Goal: Information Seeking & Learning: Learn about a topic

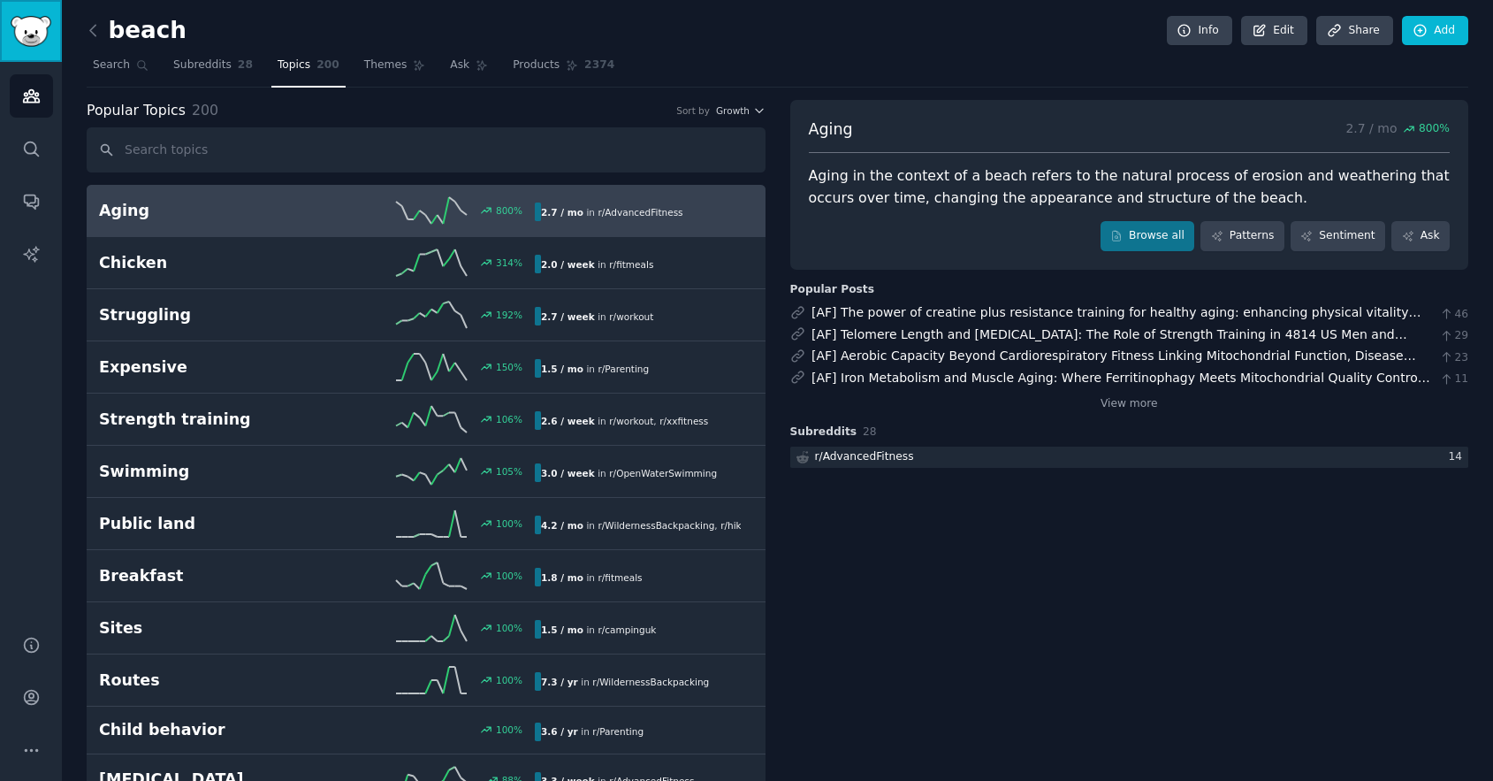
click at [41, 34] on img "Sidebar" at bounding box center [31, 31] width 41 height 31
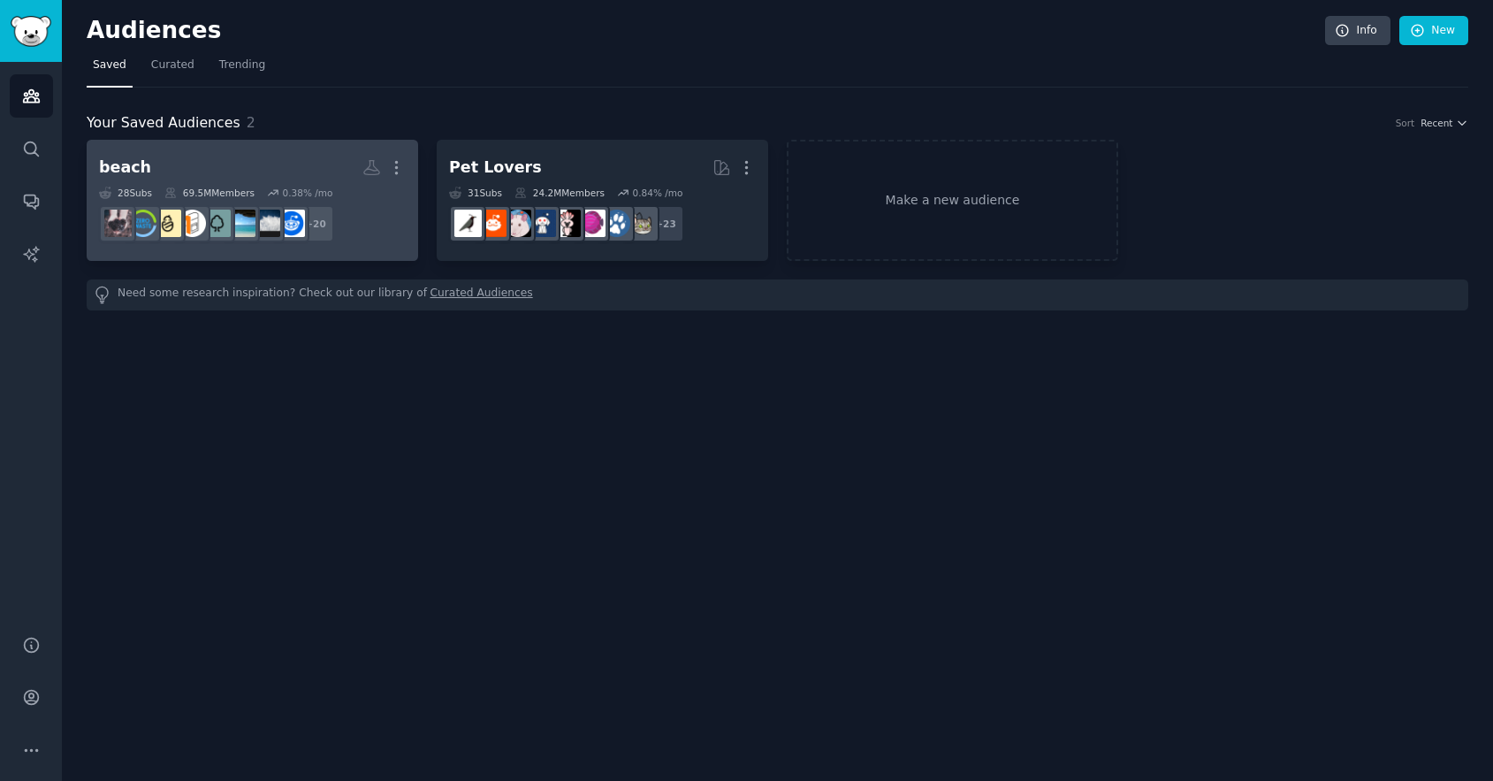
click at [139, 164] on div "beach" at bounding box center [125, 167] width 52 height 22
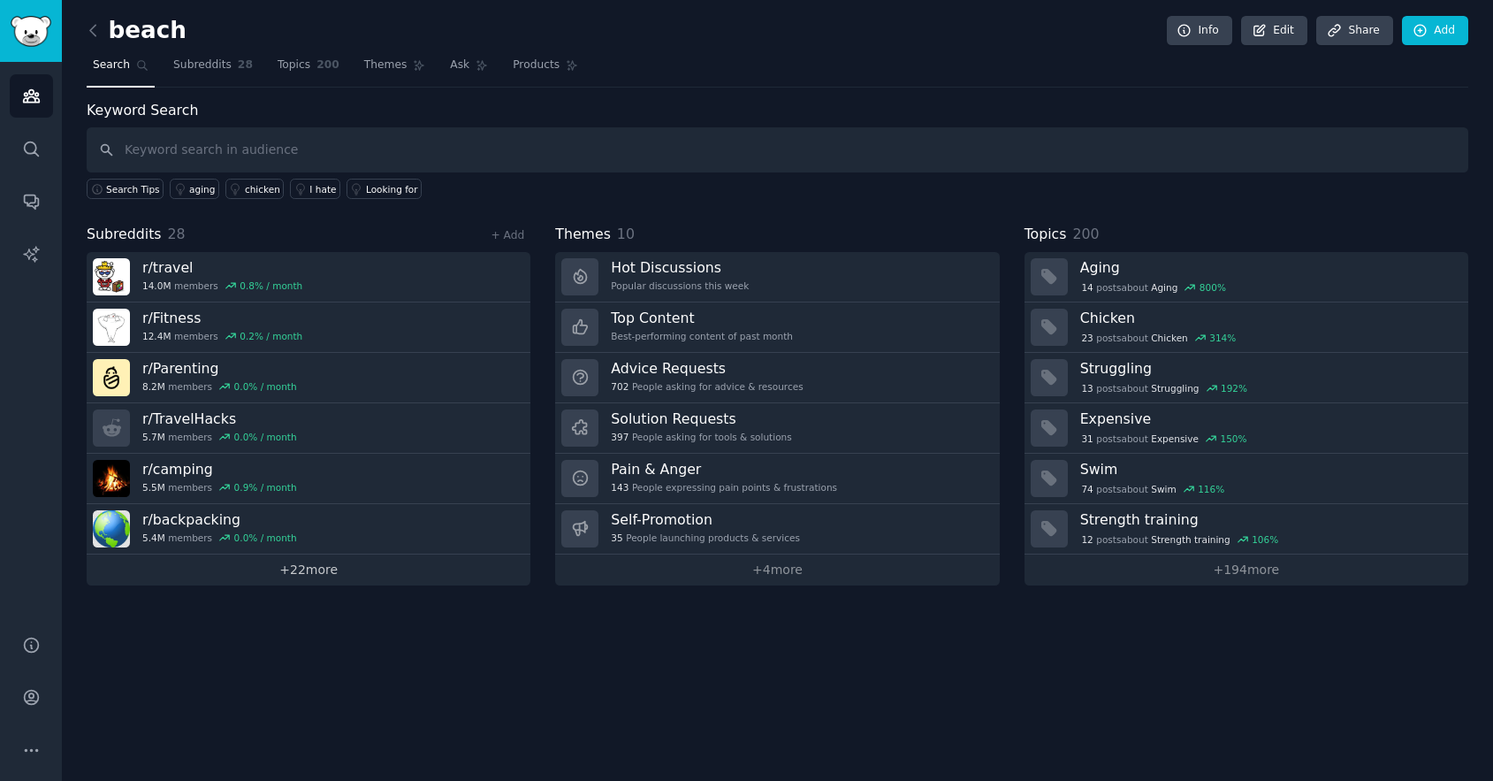
click at [318, 569] on link "+ 22 more" at bounding box center [309, 569] width 444 height 31
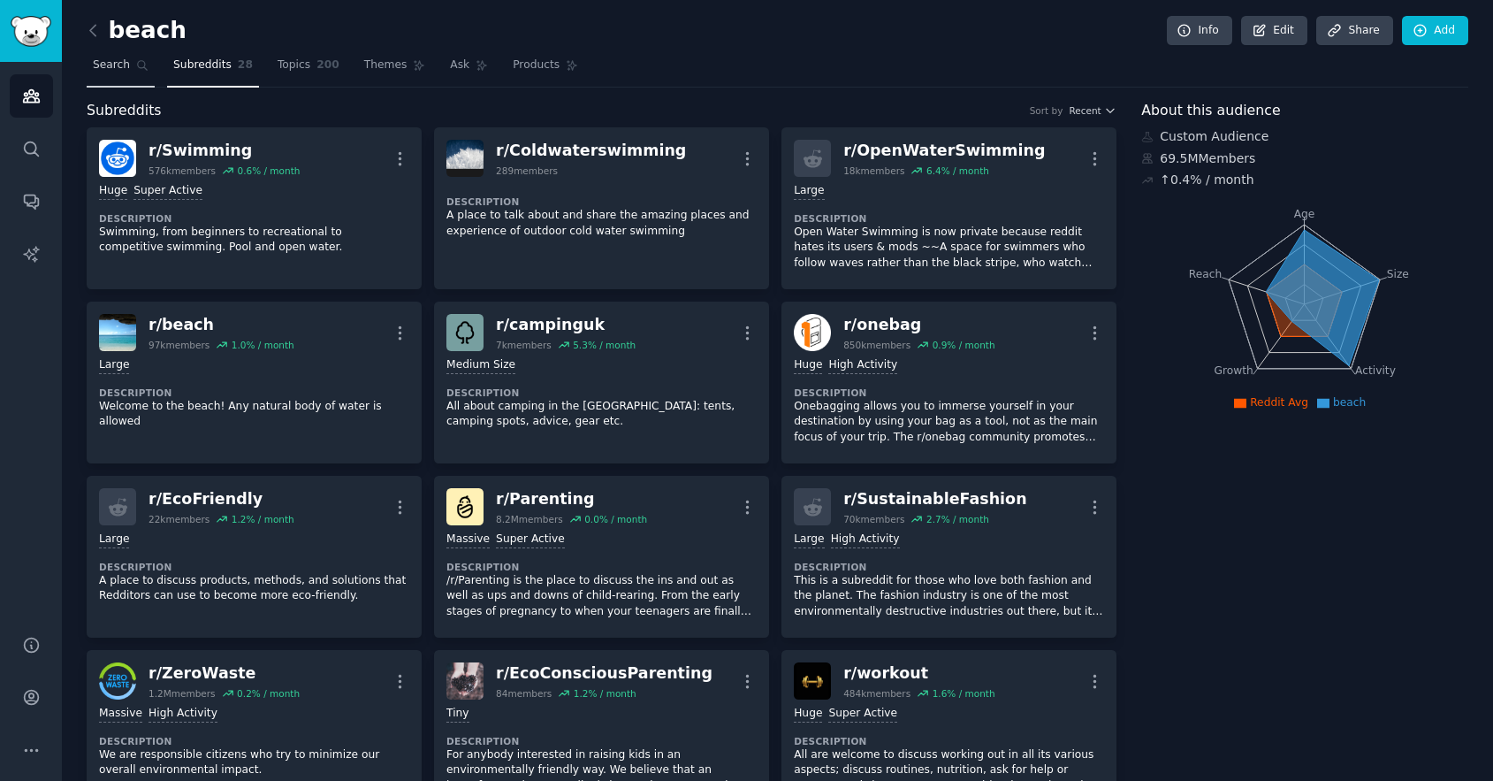
click at [117, 73] on link "Search" at bounding box center [121, 69] width 68 height 36
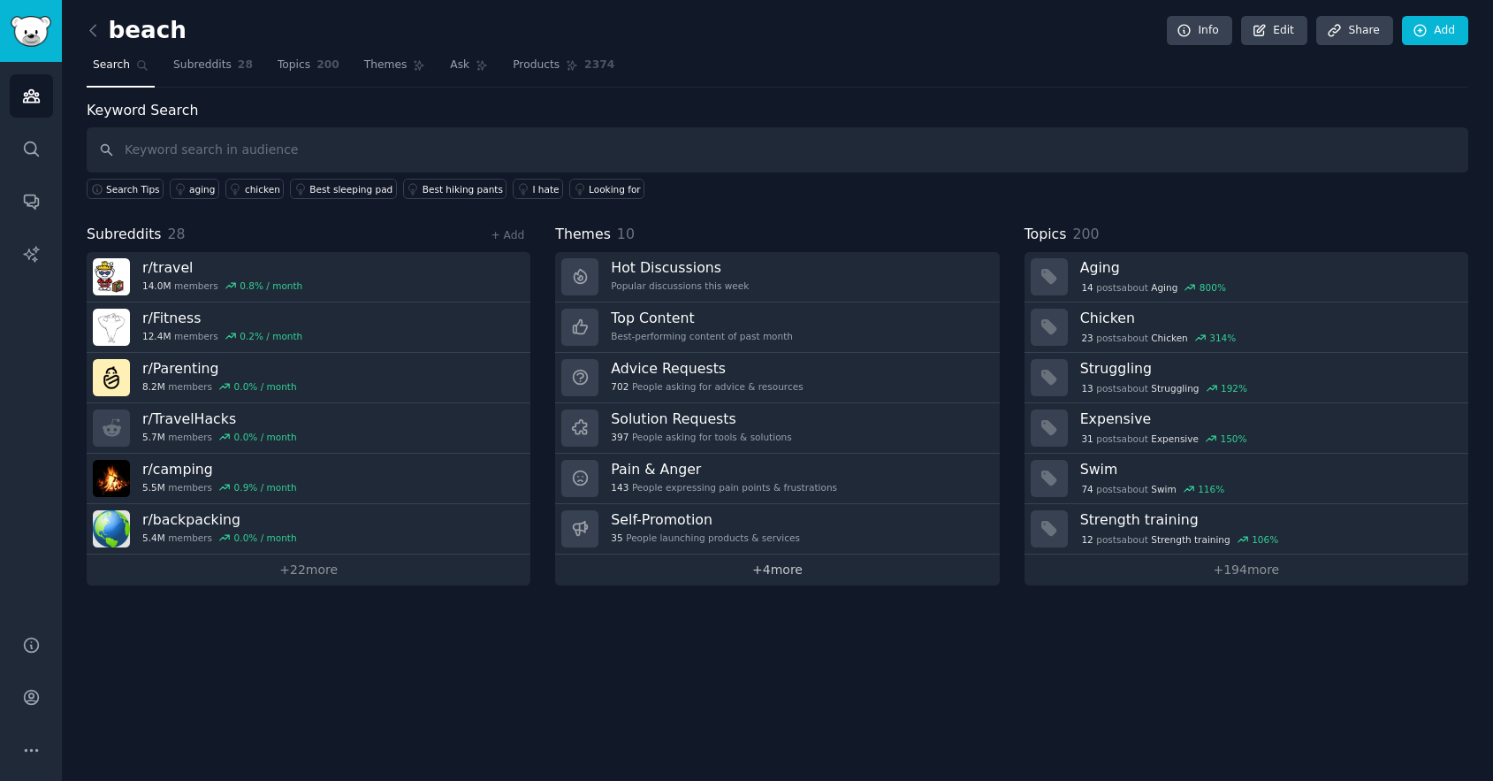
click at [777, 567] on link "+ 4 more" at bounding box center [777, 569] width 444 height 31
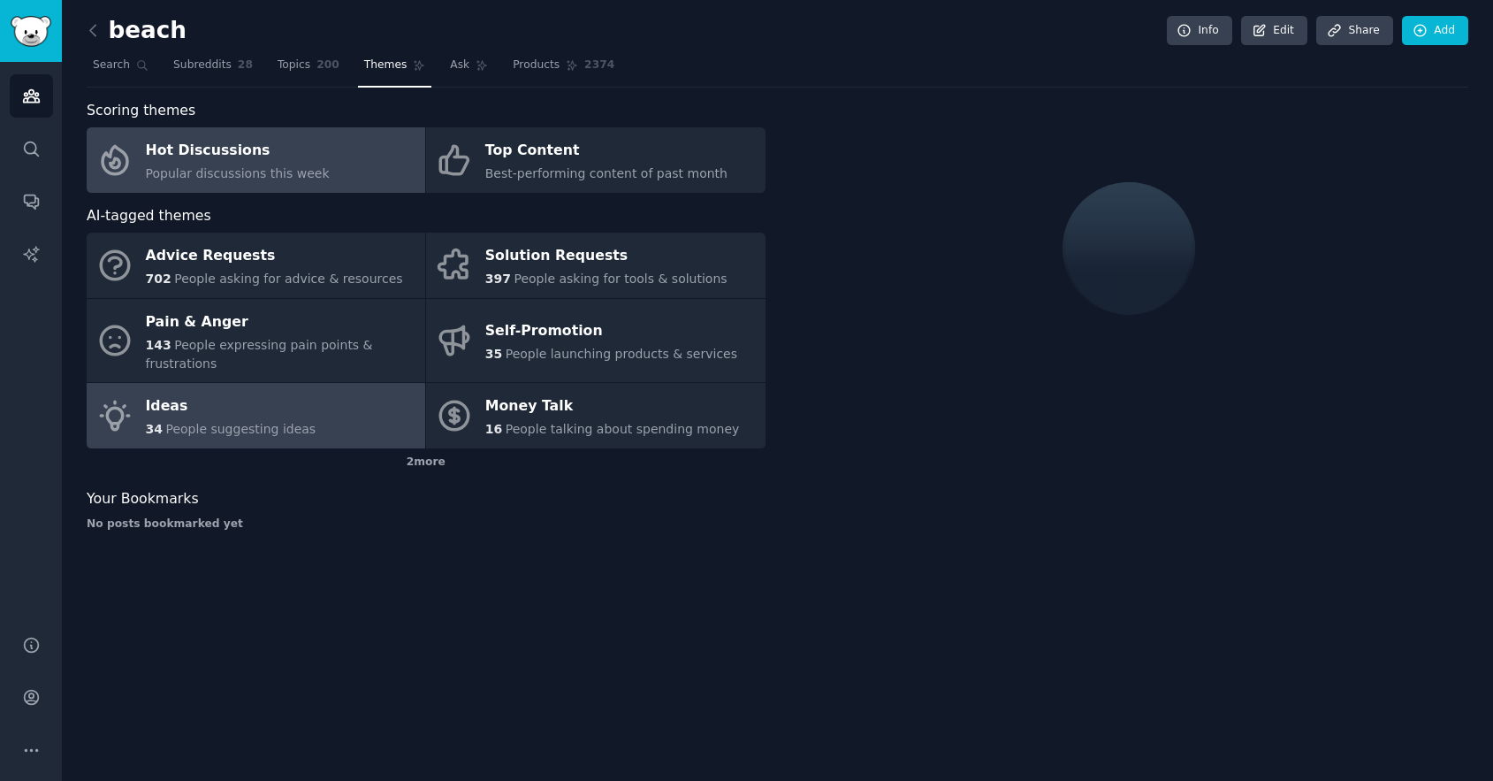
click at [319, 438] on link "Ideas 34 People suggesting ideas" at bounding box center [256, 415] width 339 height 65
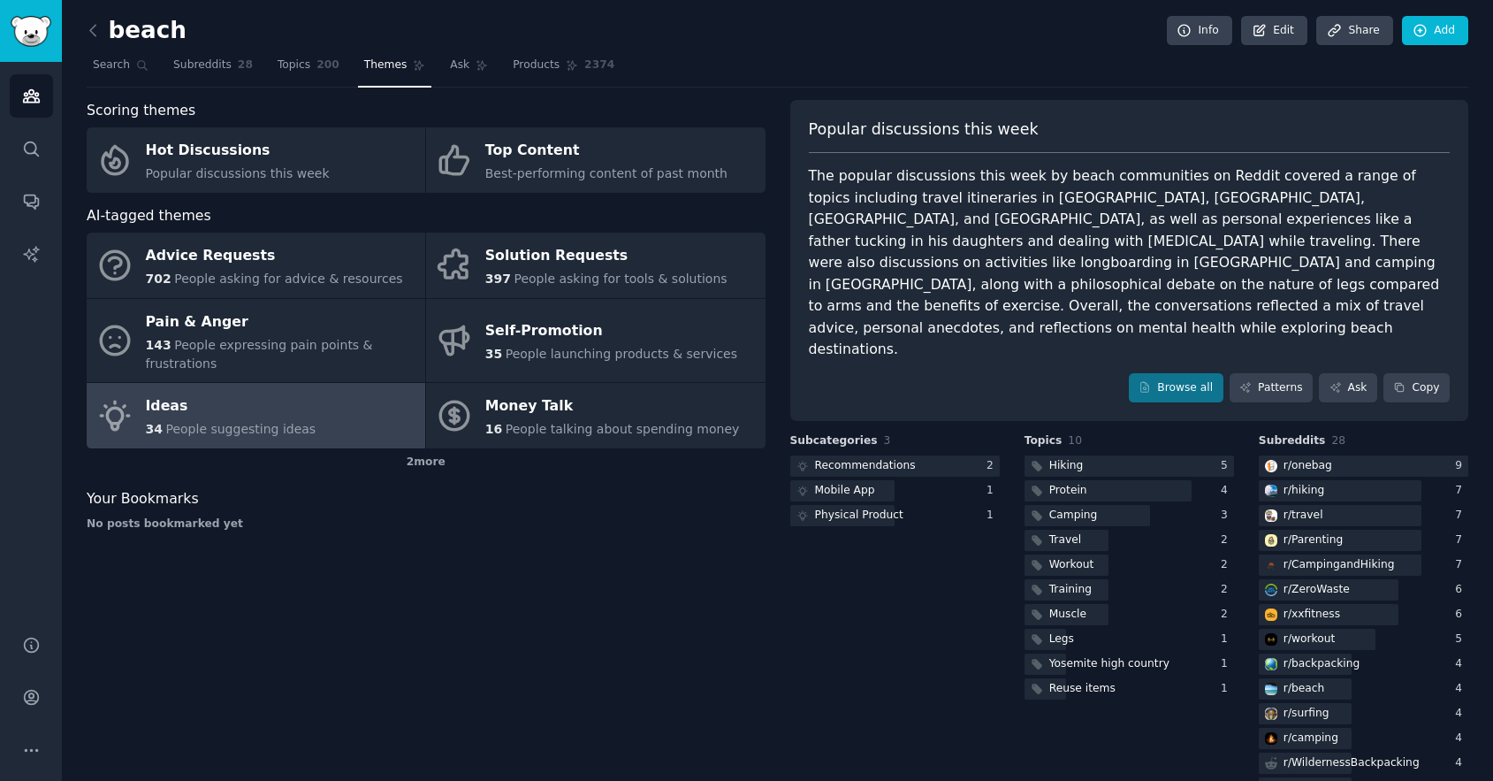
click at [153, 407] on div "Ideas" at bounding box center [231, 406] width 171 height 28
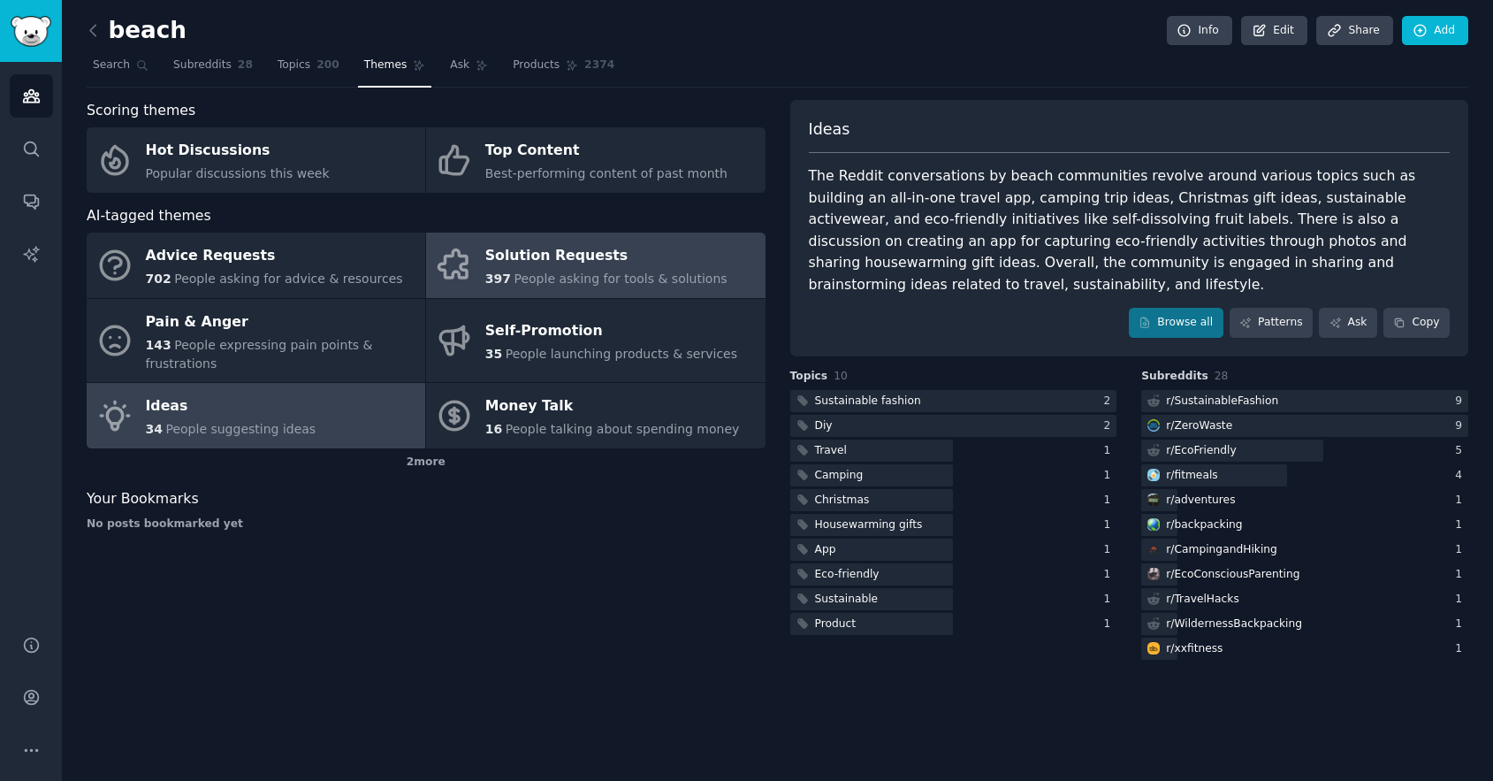
click at [498, 257] on div "Solution Requests" at bounding box center [606, 256] width 242 height 28
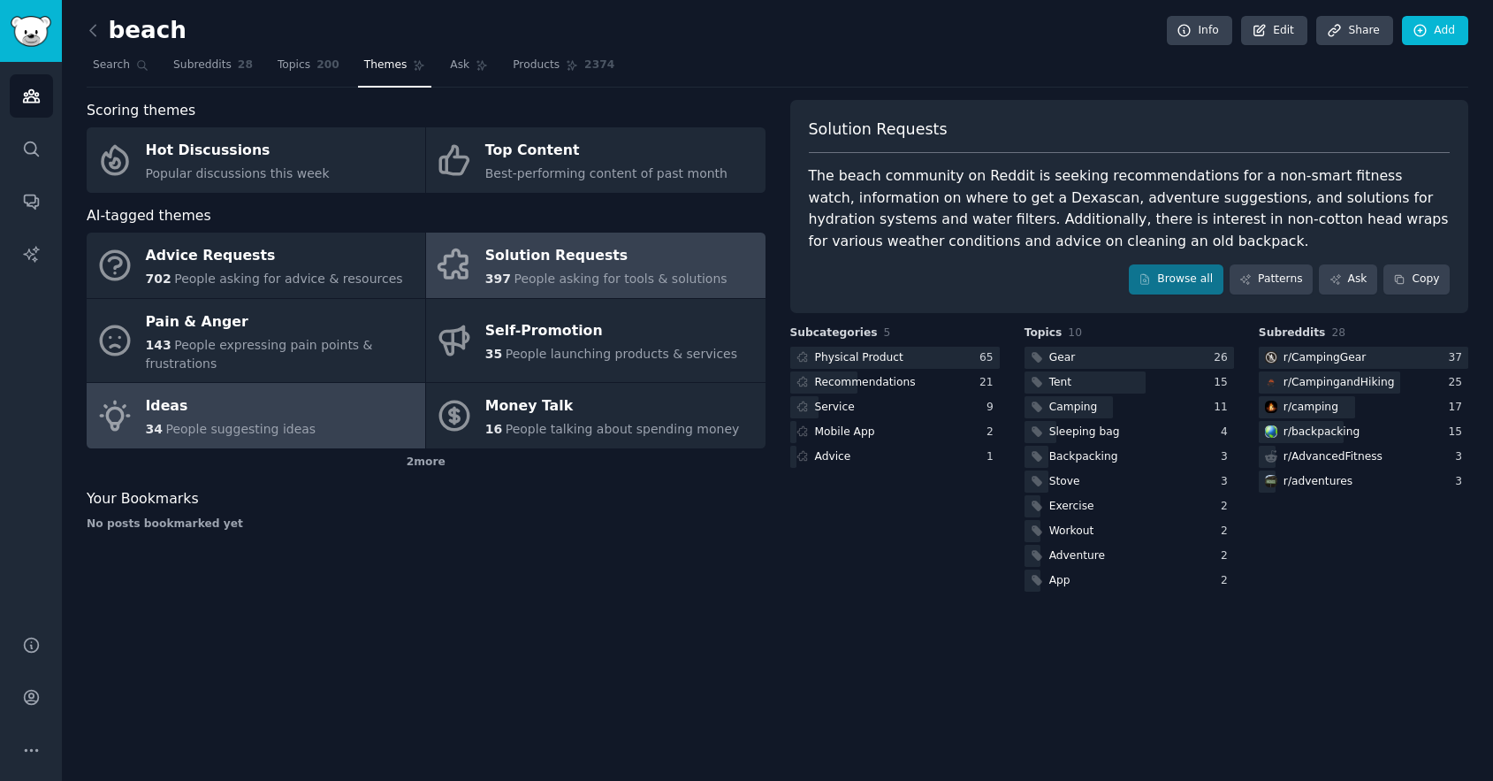
click at [170, 407] on div "Ideas" at bounding box center [231, 406] width 171 height 28
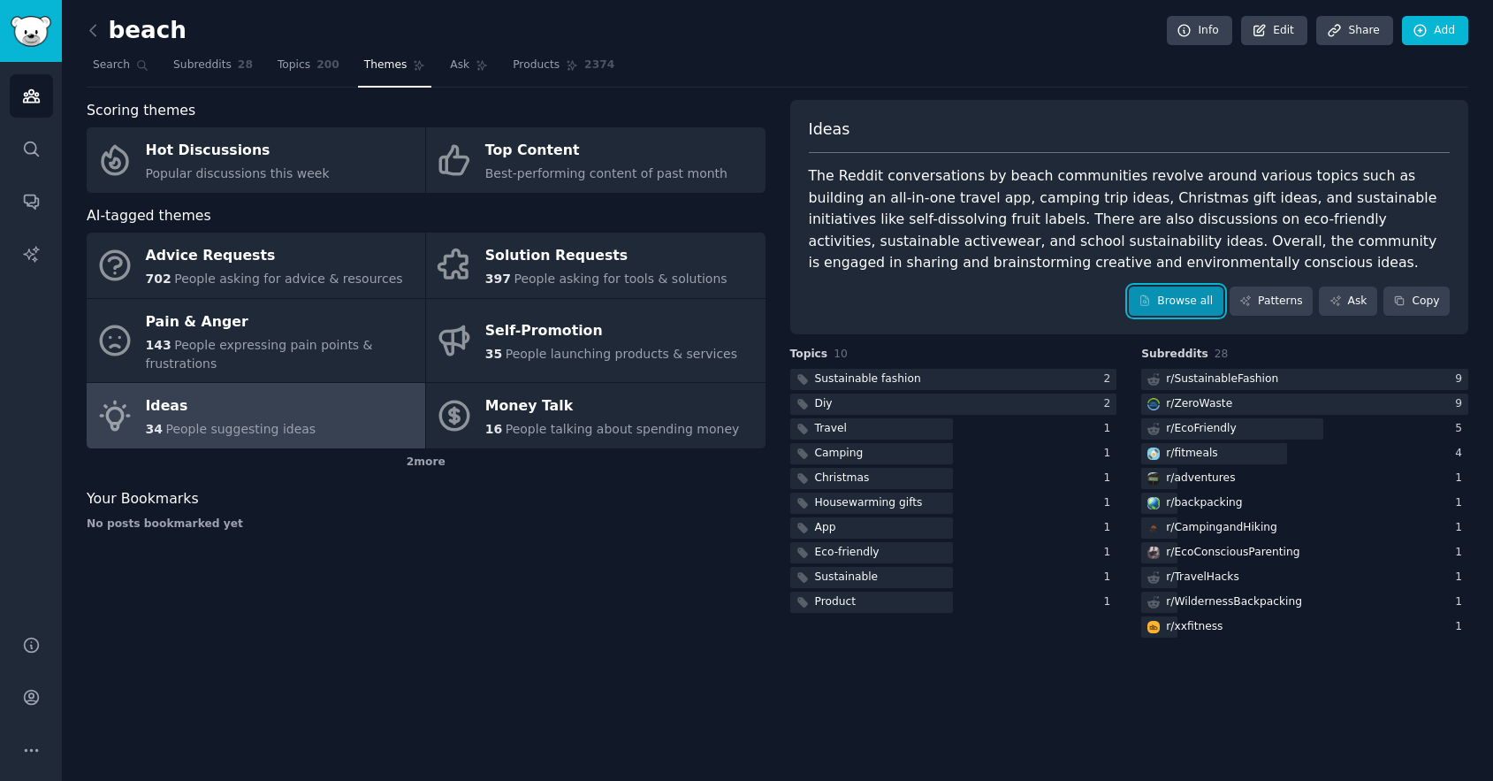
click at [1159, 297] on link "Browse all" at bounding box center [1176, 301] width 95 height 30
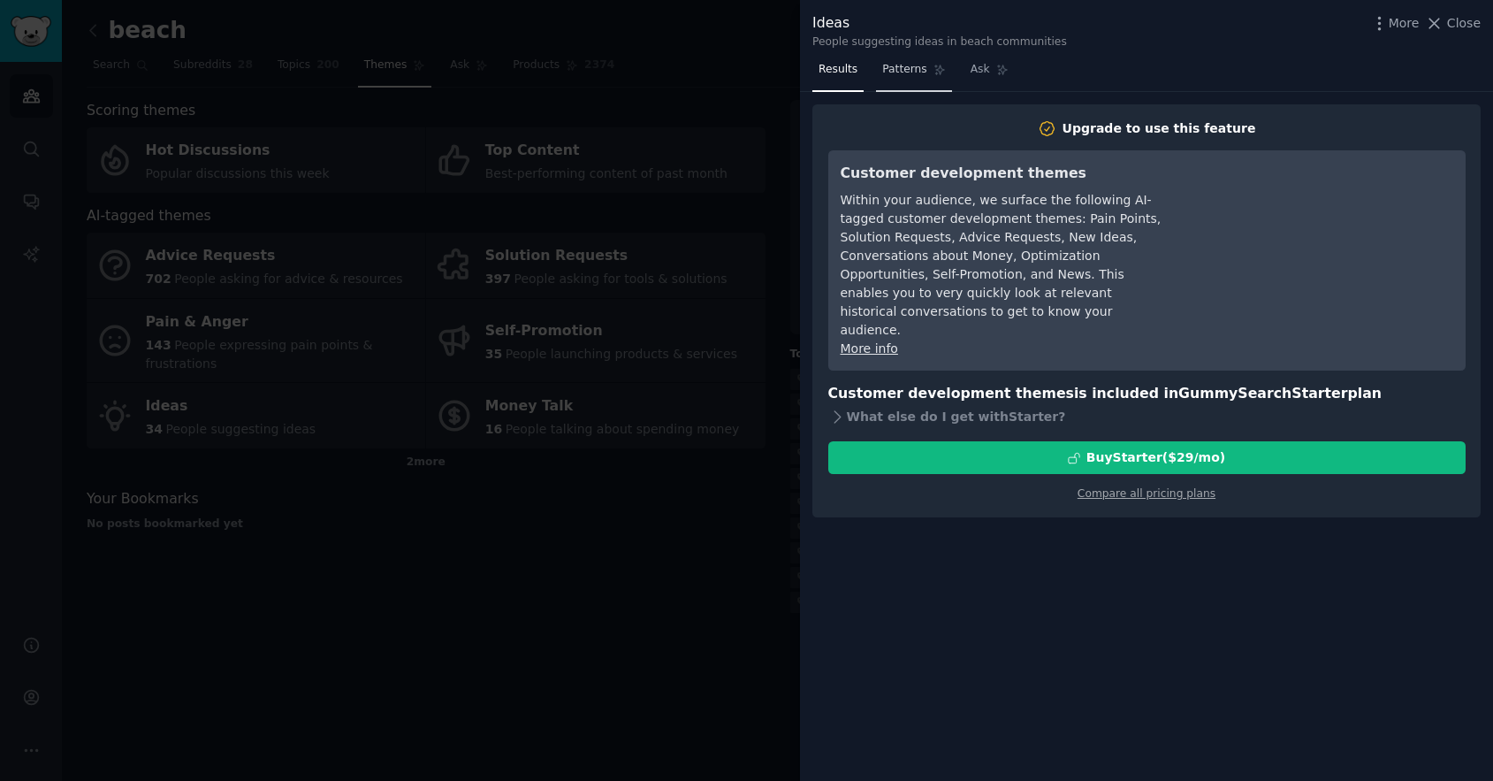
click at [900, 71] on span "Patterns" at bounding box center [904, 70] width 44 height 16
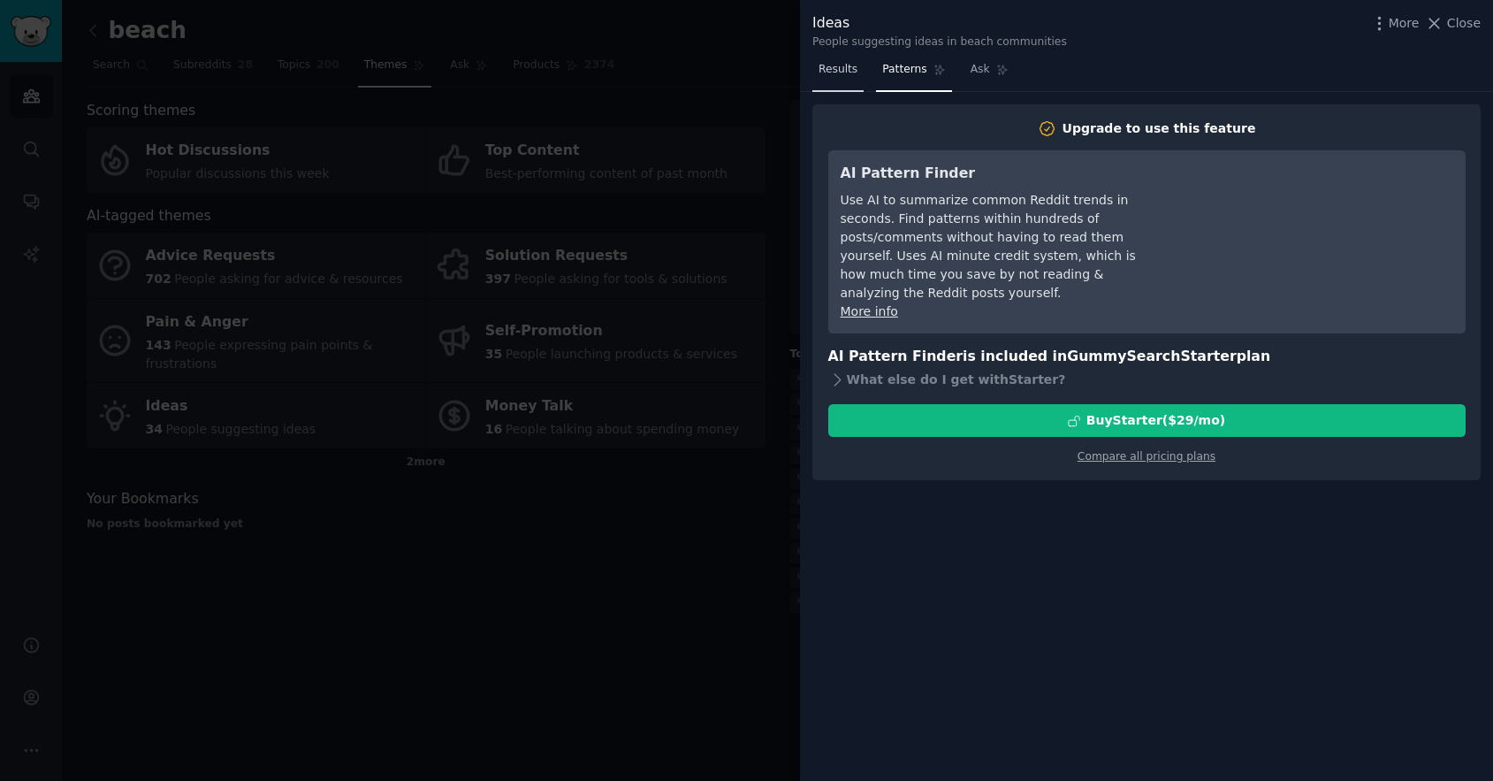
click at [852, 69] on span "Results" at bounding box center [838, 70] width 39 height 16
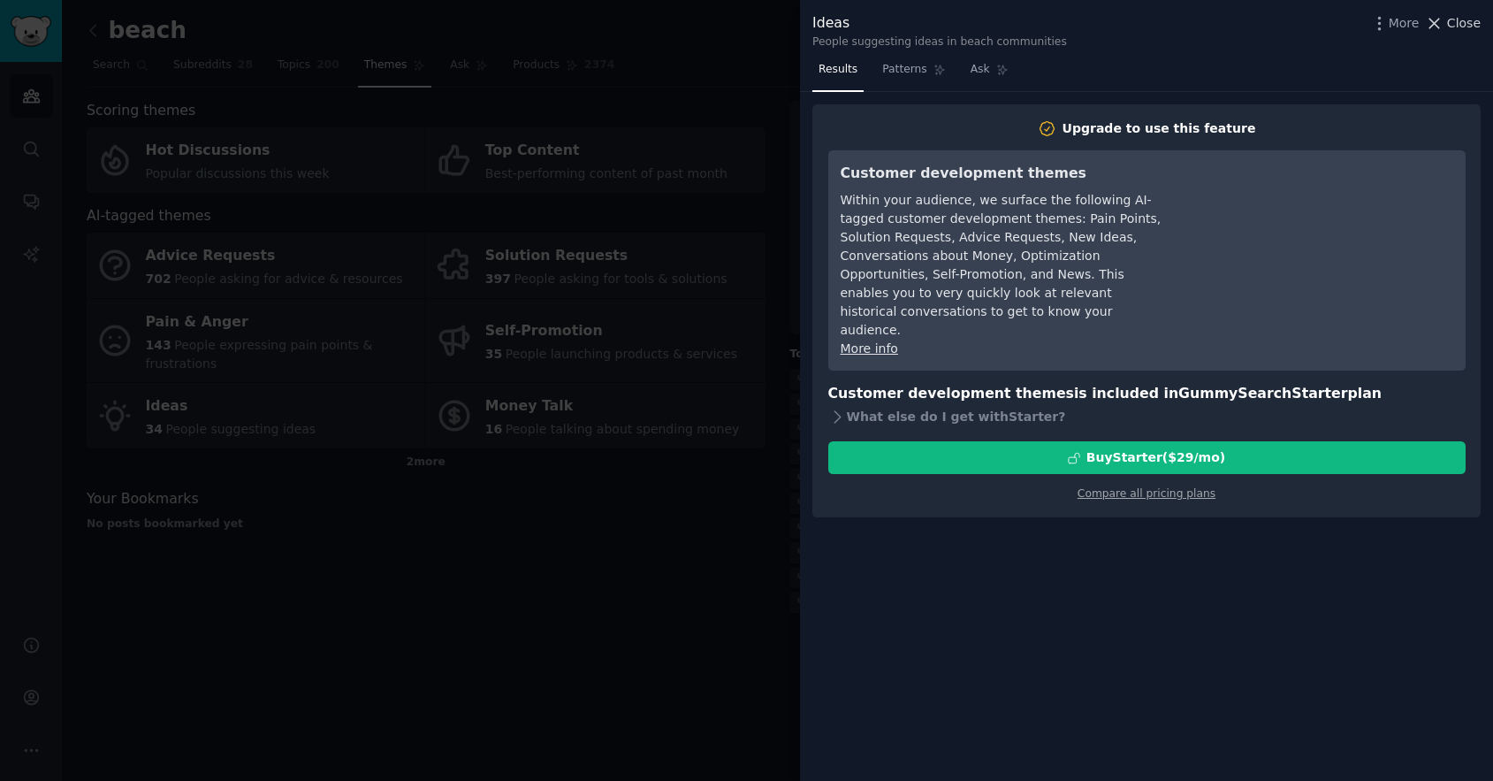
click at [1469, 21] on span "Close" at bounding box center [1464, 23] width 34 height 19
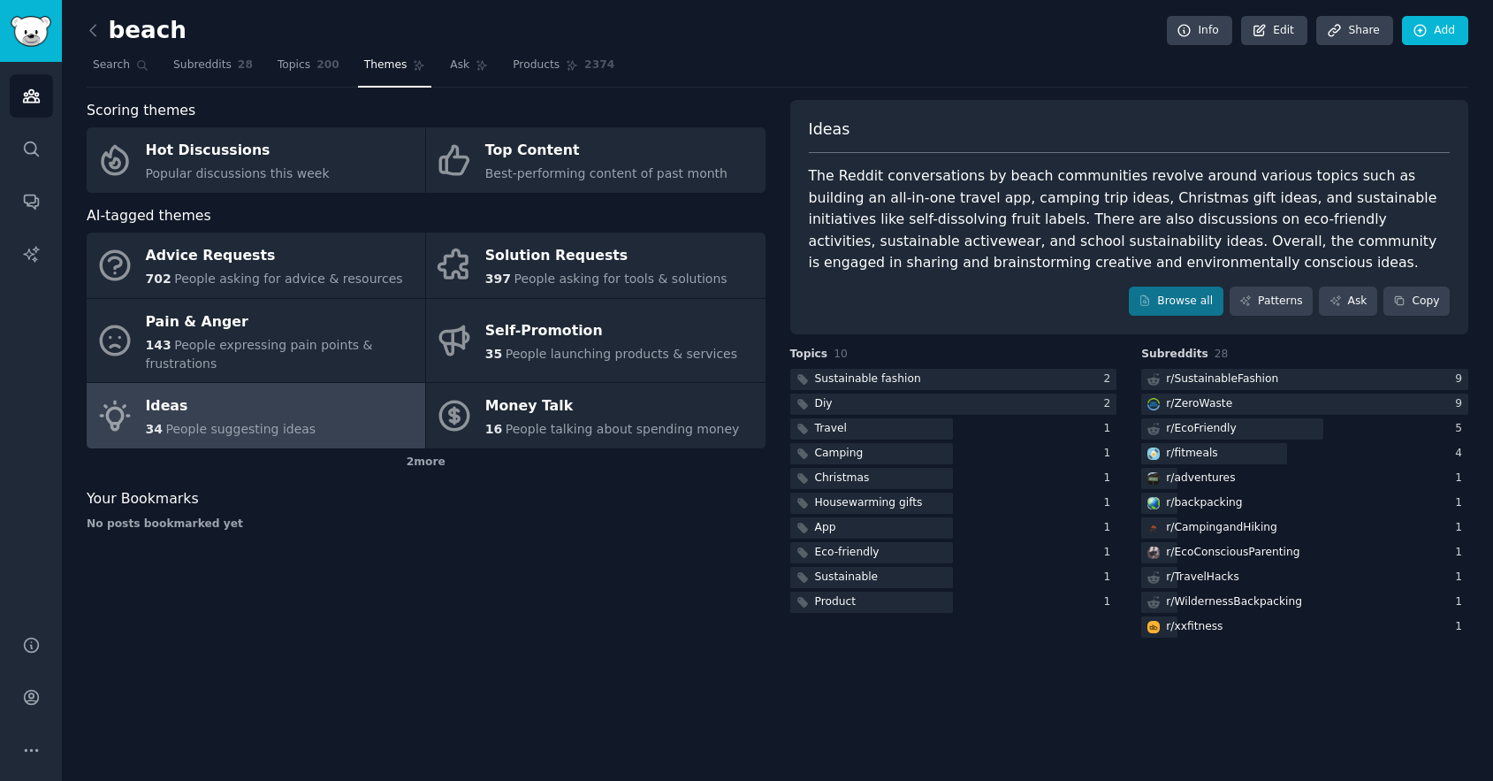
click at [275, 410] on div "Ideas" at bounding box center [231, 406] width 171 height 28
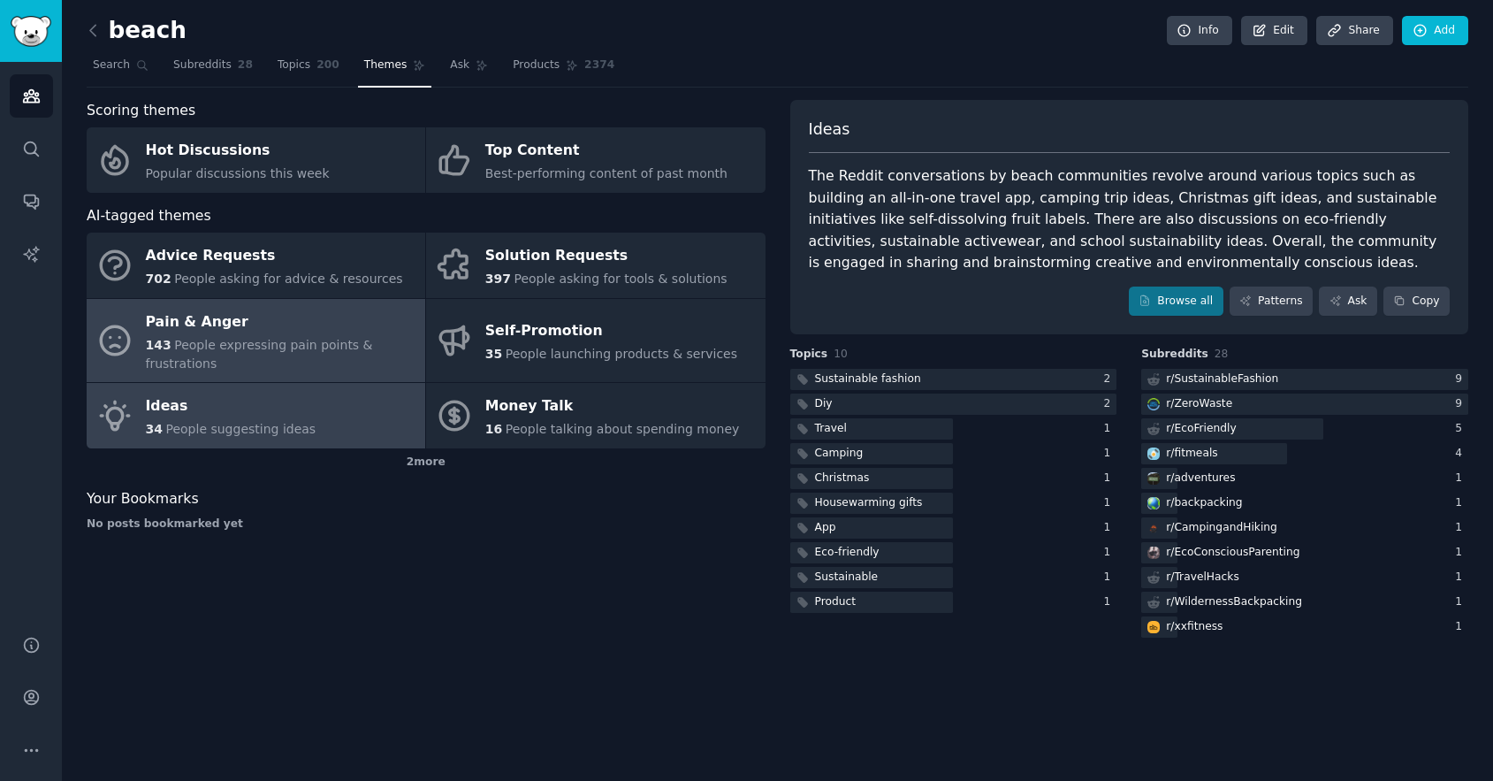
click at [236, 358] on div "143 People expressing pain points & frustrations" at bounding box center [281, 354] width 270 height 37
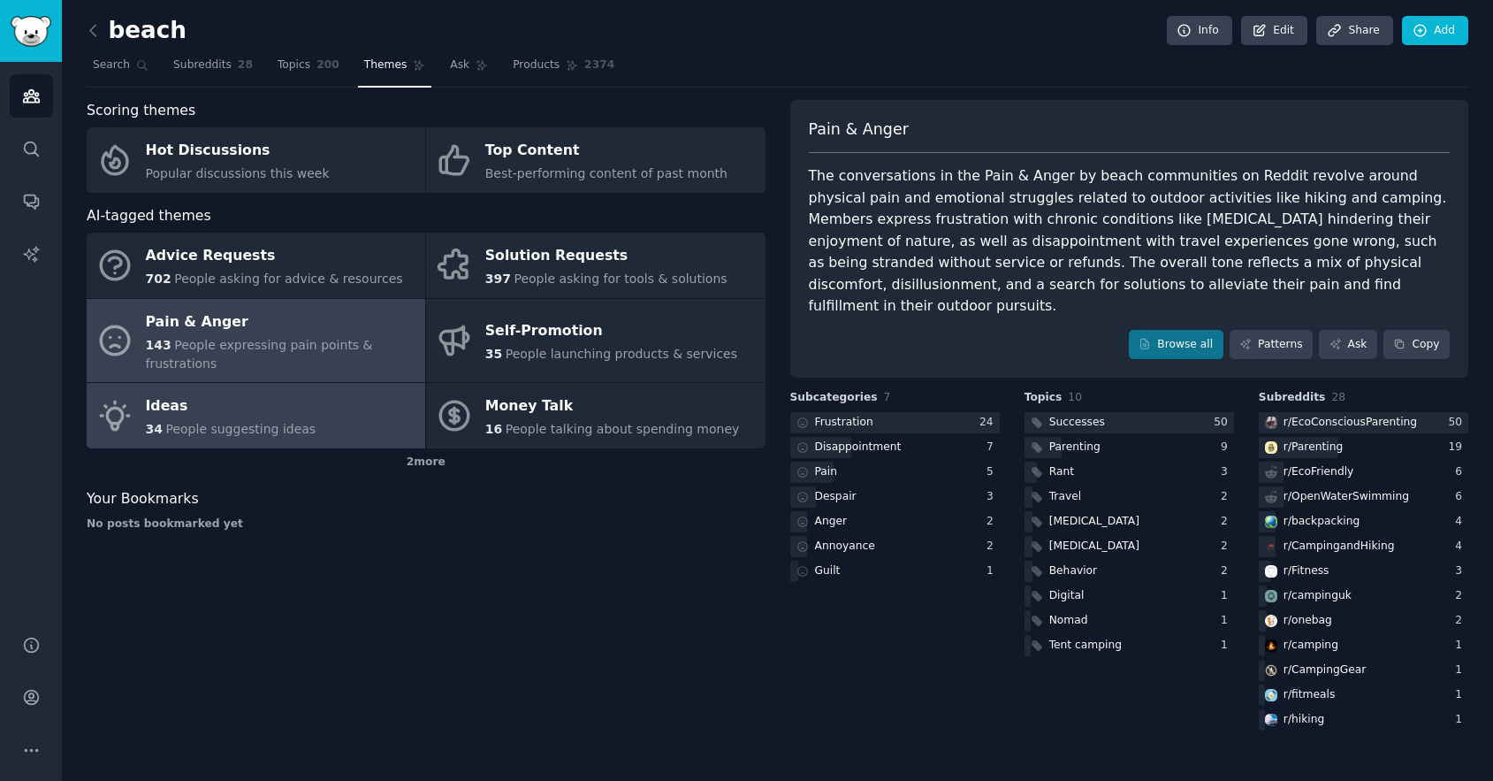
click at [262, 412] on div "Ideas" at bounding box center [231, 406] width 171 height 28
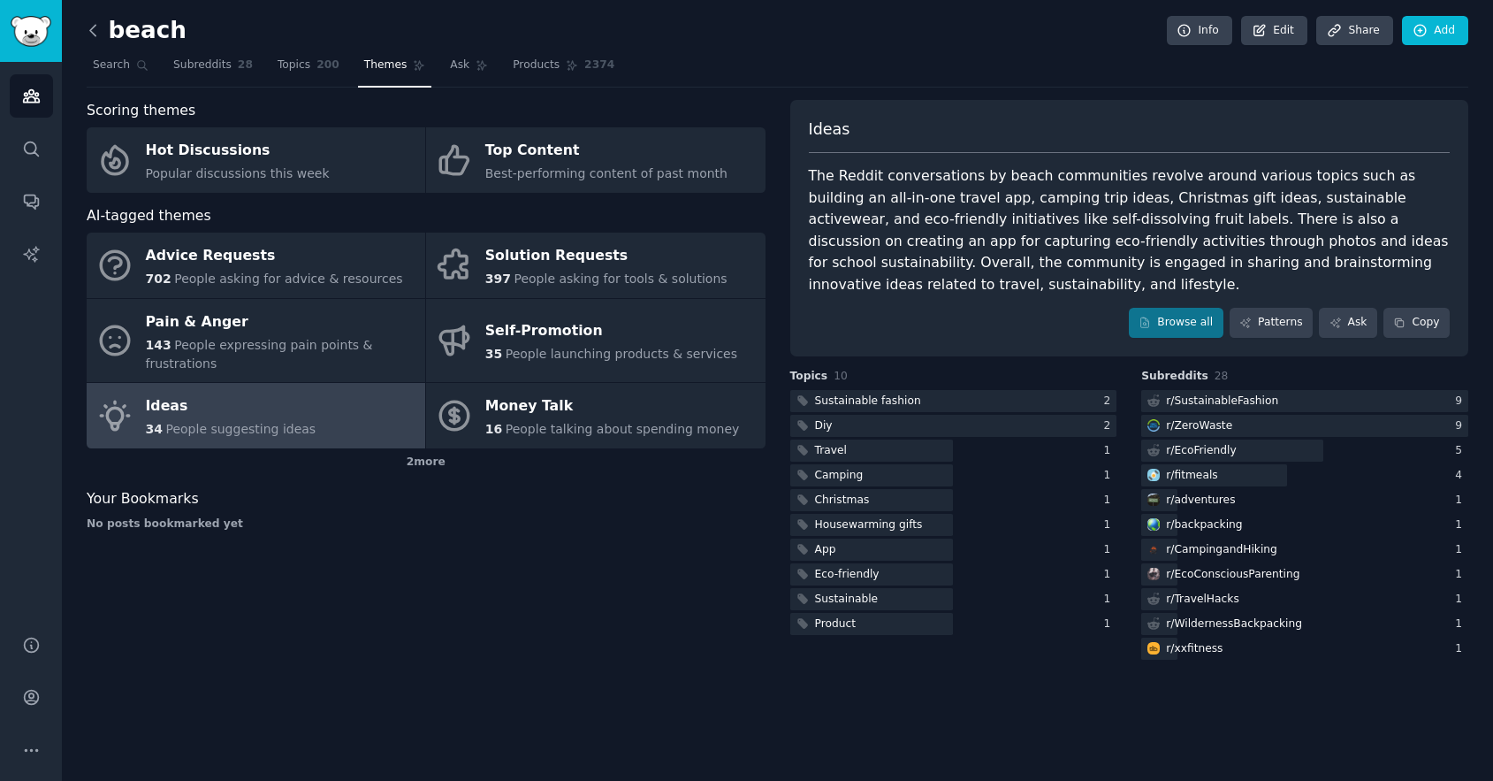
click at [94, 32] on icon at bounding box center [93, 30] width 19 height 19
